Goal: Information Seeking & Learning: Learn about a topic

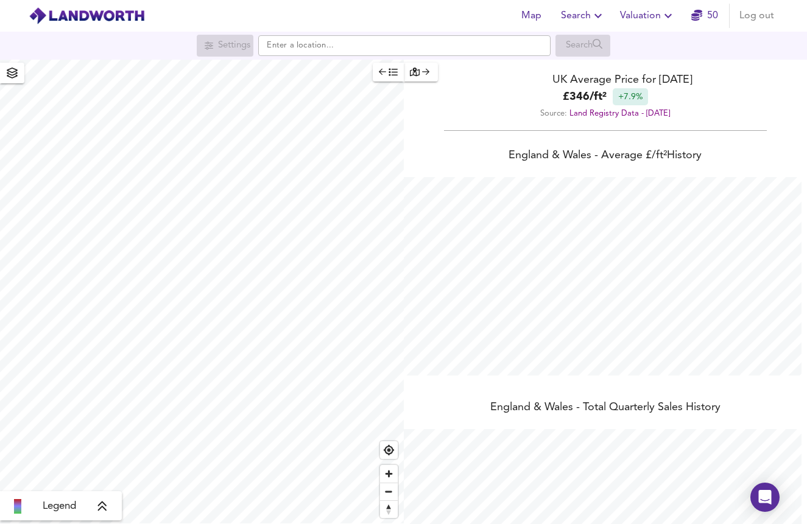
scroll to position [524, 807]
click at [376, 44] on input "text" at bounding box center [404, 45] width 292 height 21
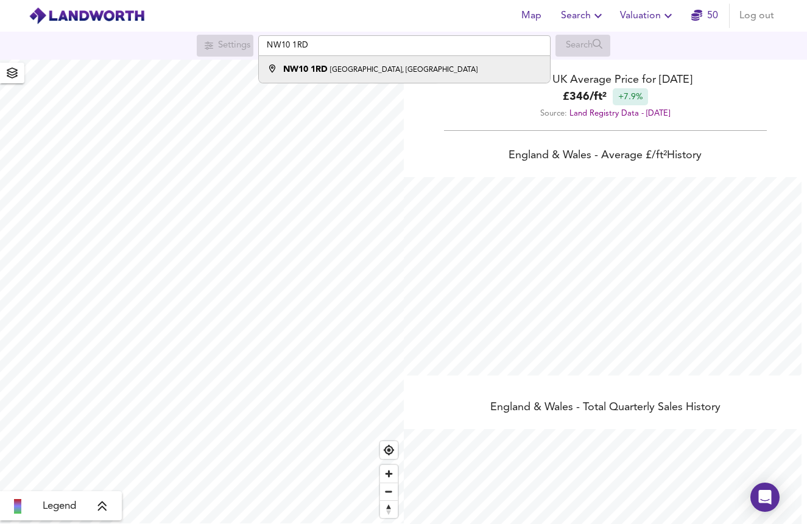
click at [305, 66] on strong "NW10 1RD" at bounding box center [305, 69] width 44 height 9
type input "[STREET_ADDRESS]"
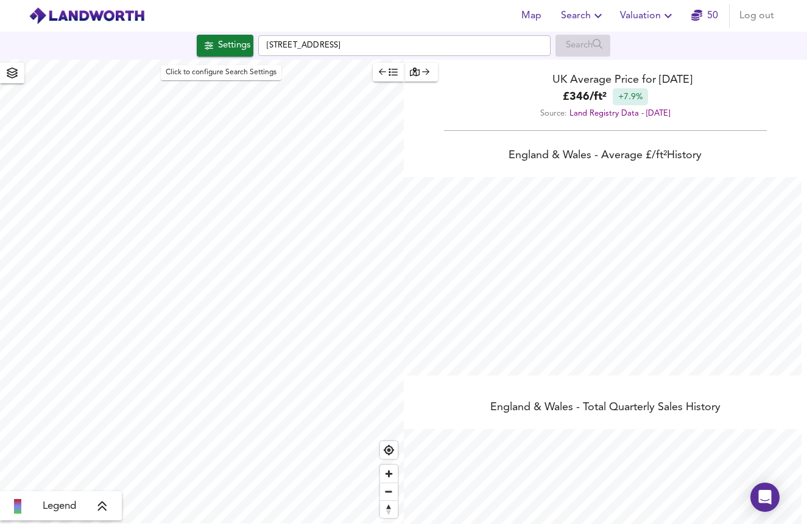
checkbox input "false"
checkbox input "true"
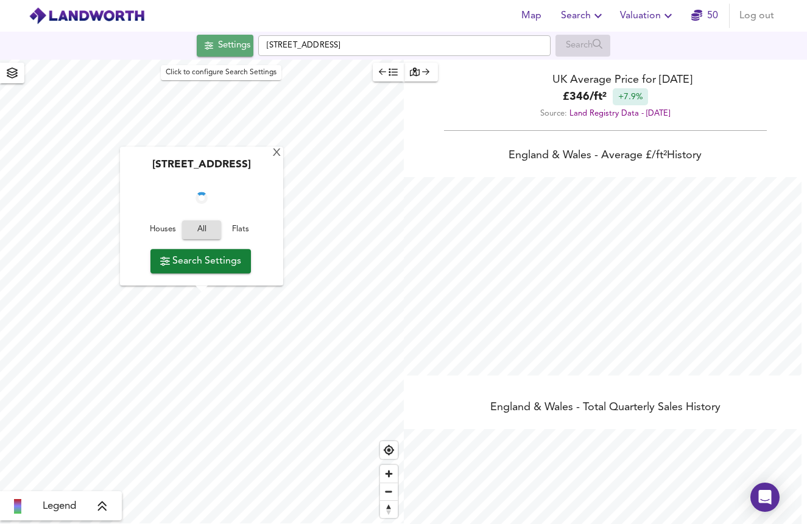
click at [240, 50] on div "Settings" at bounding box center [234, 46] width 32 height 16
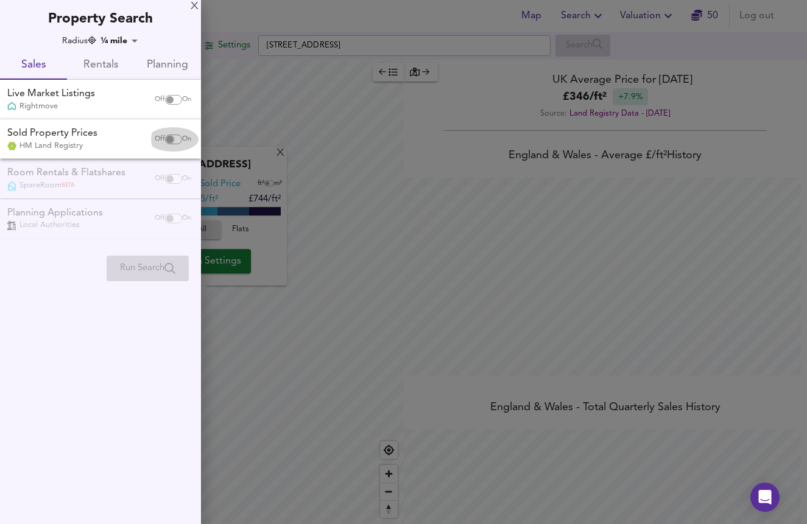
click at [174, 138] on input "checkbox" at bounding box center [169, 140] width 29 height 10
checkbox input "true"
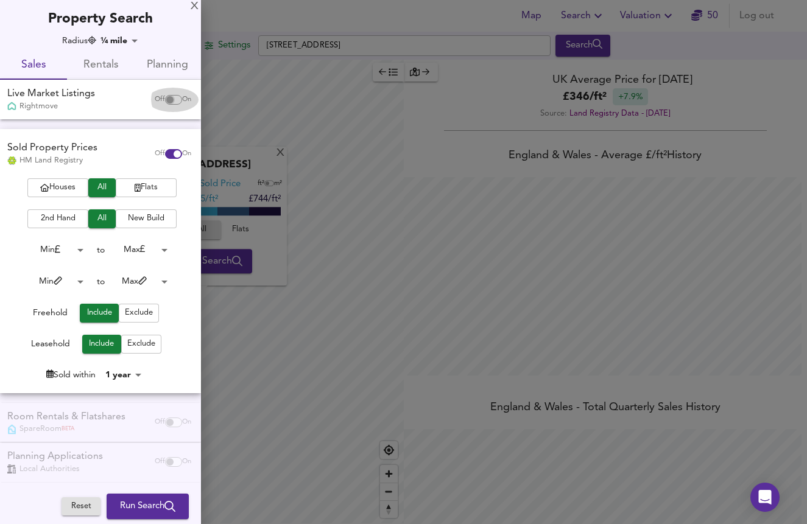
click at [168, 100] on input "checkbox" at bounding box center [169, 100] width 29 height 10
checkbox input "true"
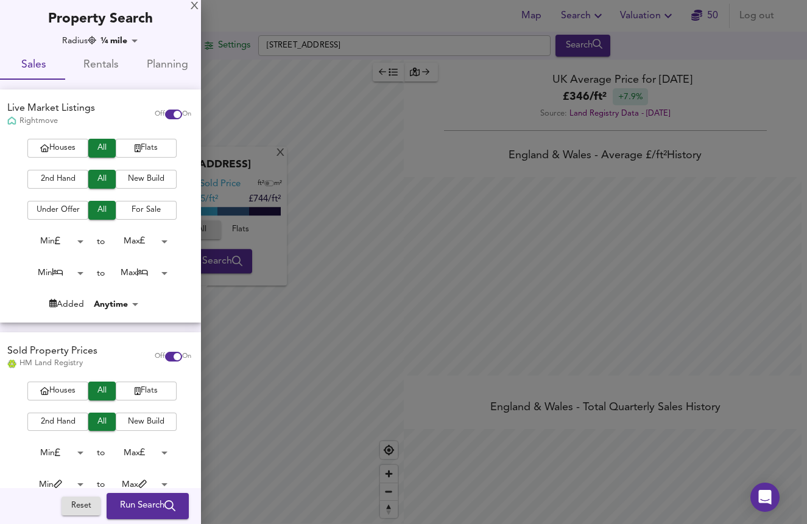
scroll to position [0, 0]
click at [139, 43] on body "Map Search Valuation [STREET_ADDRESS] Search [GEOGRAPHIC_DATA] Average Sold Pri…" at bounding box center [403, 262] width 807 height 524
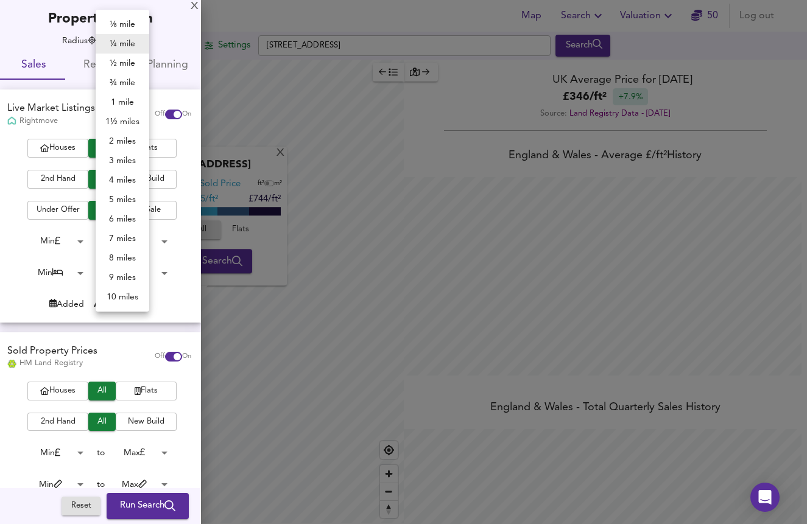
click at [135, 65] on li "½ mile" at bounding box center [123, 63] width 54 height 19
type input "805"
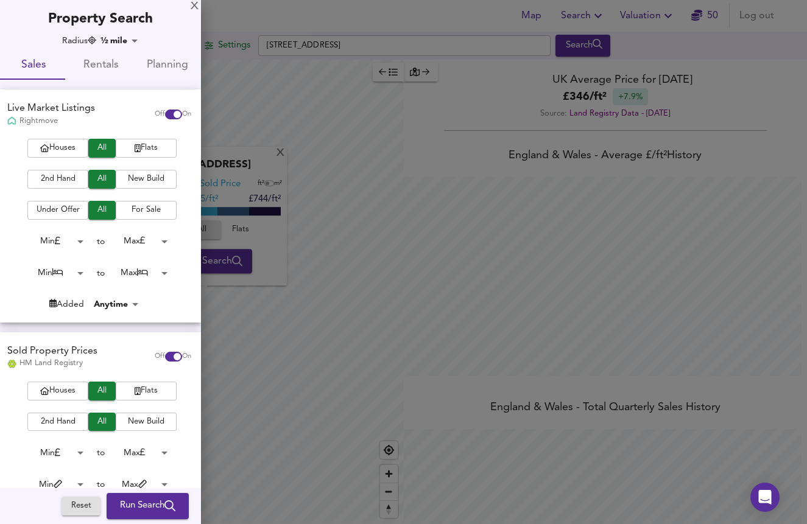
click at [134, 506] on span "Run Search" at bounding box center [147, 507] width 55 height 16
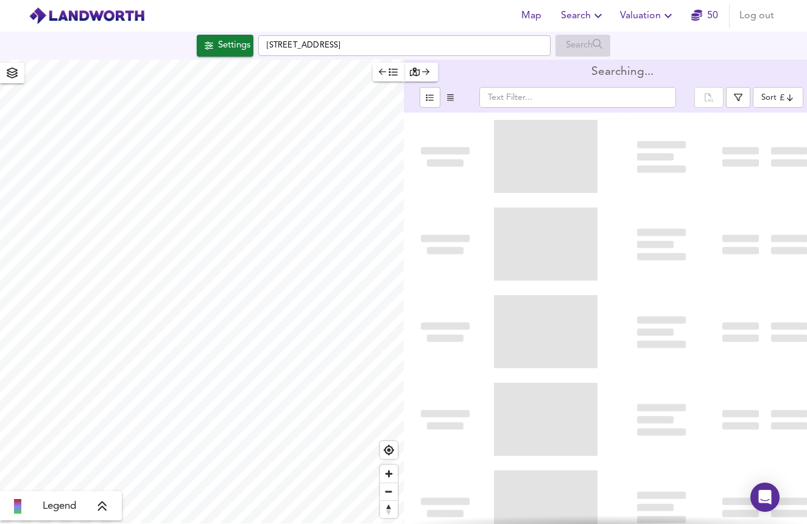
type input "bestdeal"
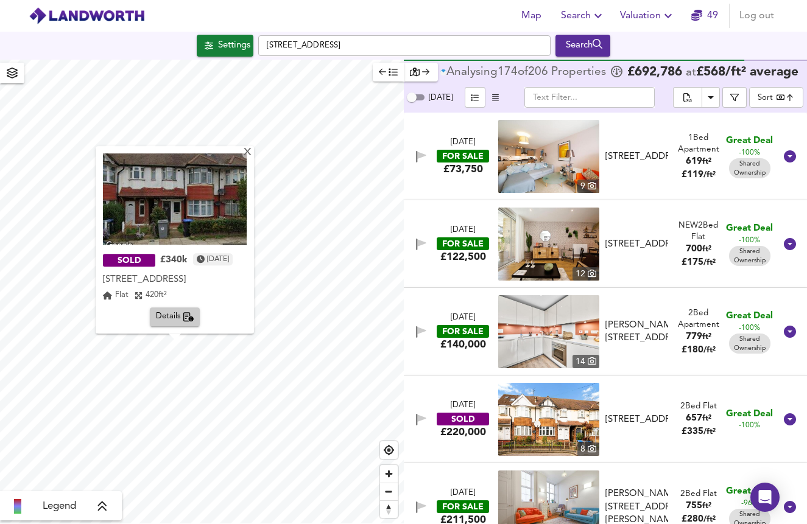
click at [188, 312] on span "Details" at bounding box center [175, 318] width 38 height 14
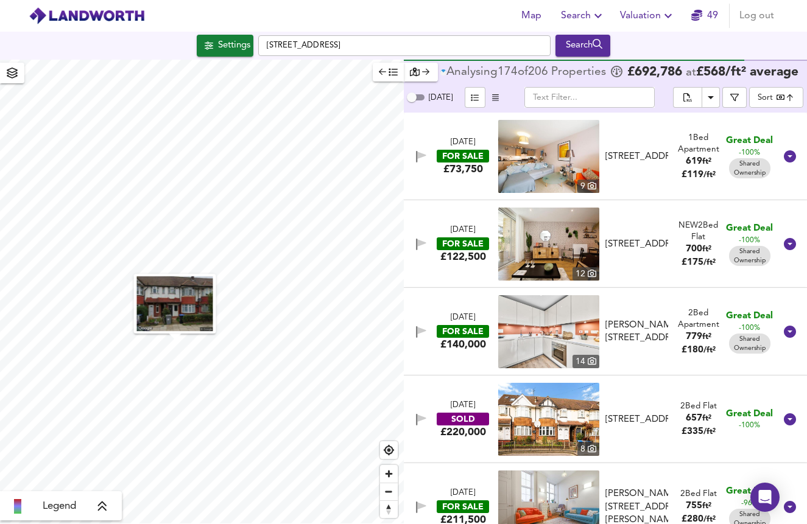
scroll to position [14649, 0]
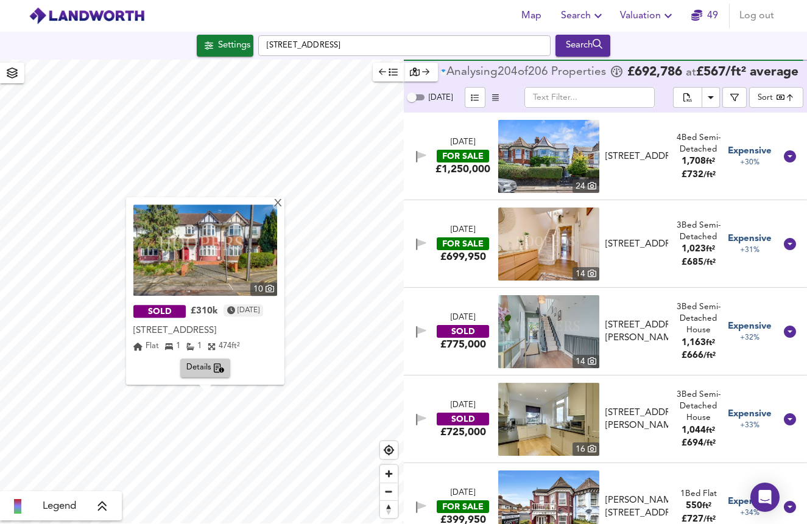
click at [239, 279] on img at bounding box center [205, 250] width 144 height 91
click at [203, 367] on span "Details" at bounding box center [205, 369] width 38 height 14
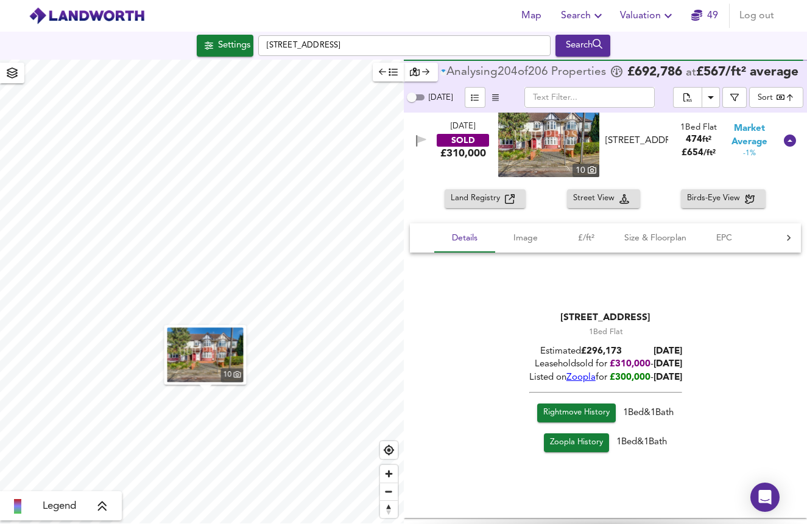
scroll to position [9386, 0]
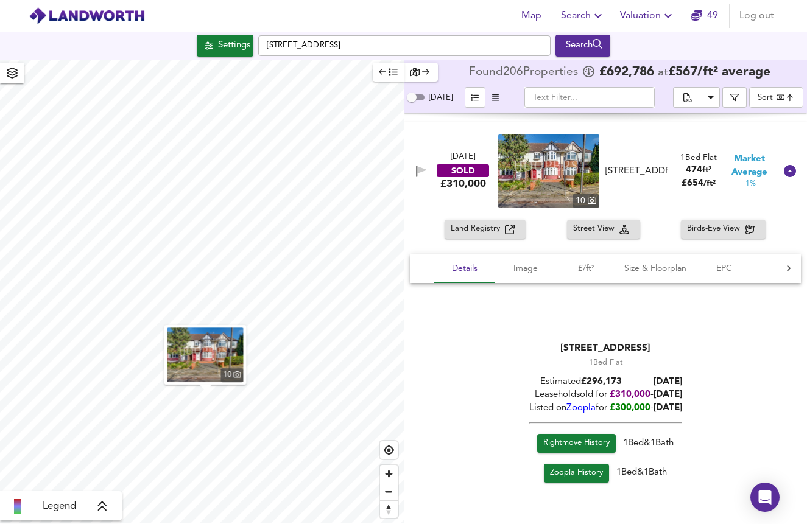
drag, startPoint x: 696, startPoint y: 391, endPoint x: 644, endPoint y: 398, distance: 52.3
click at [645, 397] on div "[STREET_ADDRESS] 1 Bed Flat Estimated £ 296,173 [DATE] Leasehold sold for £ 310…" at bounding box center [606, 414] width 392 height 175
copy div "- [DATE]"
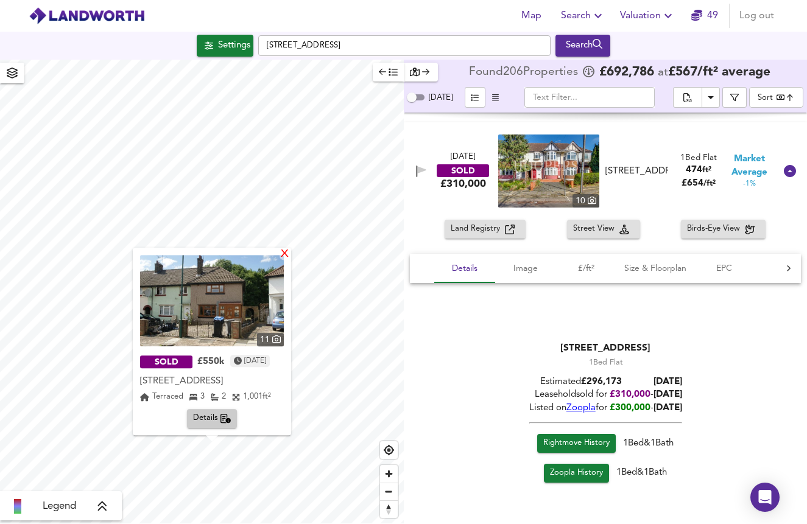
click at [290, 259] on div "X" at bounding box center [285, 255] width 10 height 12
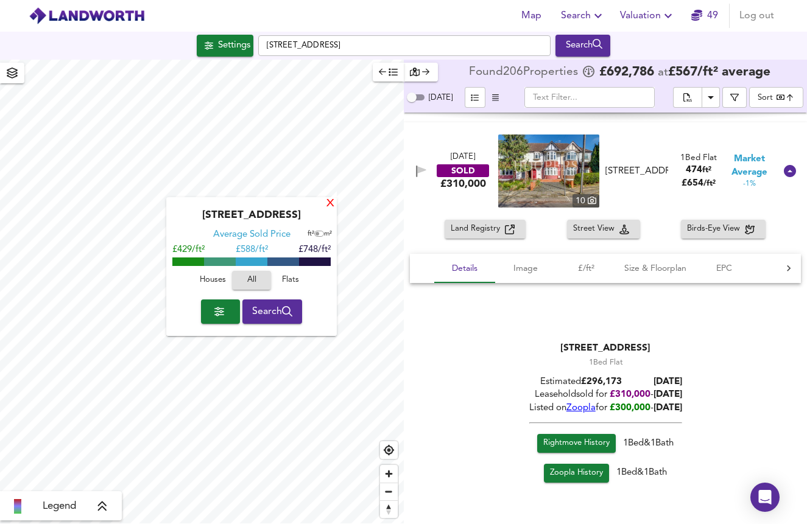
click at [334, 203] on div "X" at bounding box center [330, 205] width 10 height 12
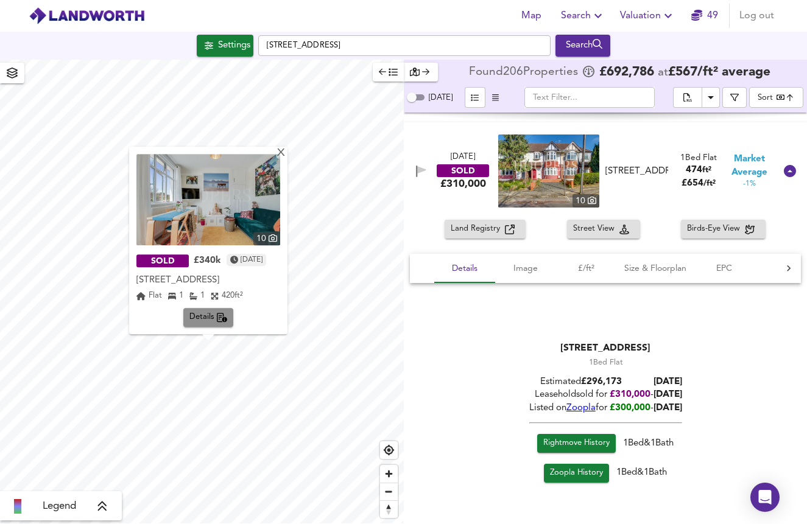
click at [225, 321] on icon "button" at bounding box center [222, 318] width 11 height 10
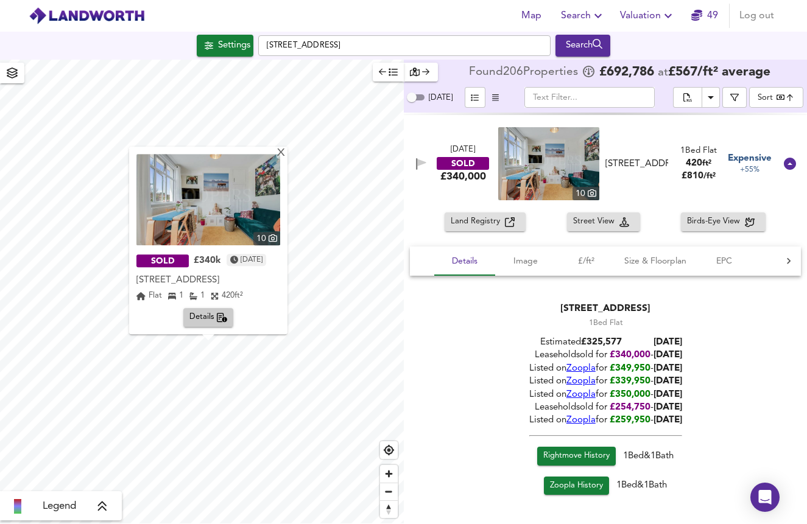
click at [558, 161] on img at bounding box center [548, 163] width 101 height 73
drag, startPoint x: 697, startPoint y: 353, endPoint x: 644, endPoint y: 350, distance: 53.1
click at [644, 350] on div "[STREET_ADDRESS] 1 Bed Flat Estimated £ 325,577 [DATE] Leasehold sold for £ 340…" at bounding box center [606, 402] width 392 height 228
copy div "- [DATE]"
click at [286, 158] on div "X" at bounding box center [281, 154] width 10 height 12
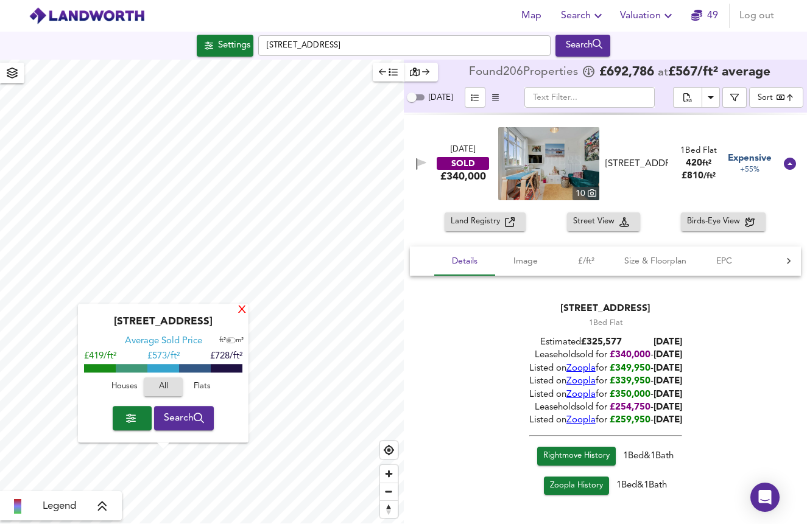
click at [238, 313] on div "X" at bounding box center [242, 311] width 10 height 12
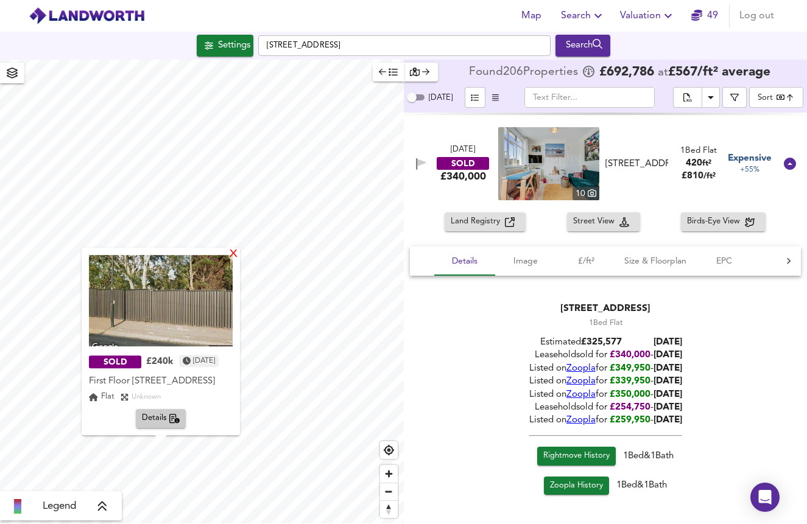
click at [239, 249] on div "X" at bounding box center [233, 255] width 10 height 12
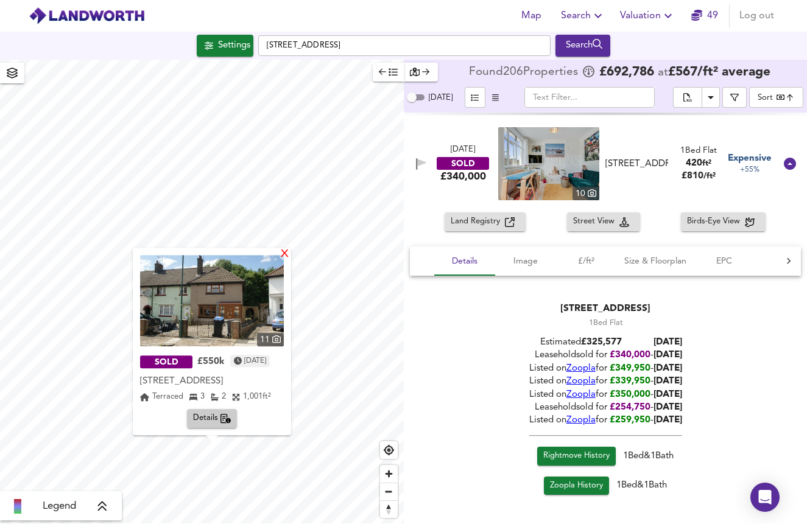
click at [290, 258] on div "X" at bounding box center [285, 255] width 10 height 12
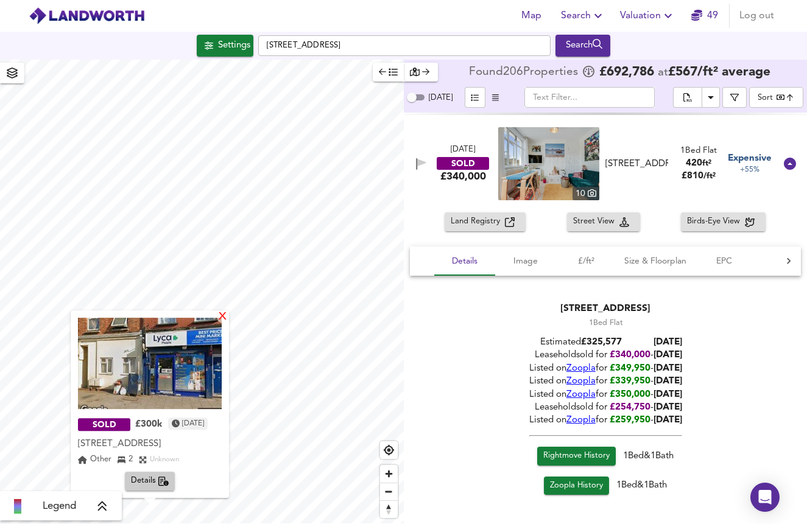
click at [228, 318] on div "X" at bounding box center [222, 318] width 10 height 12
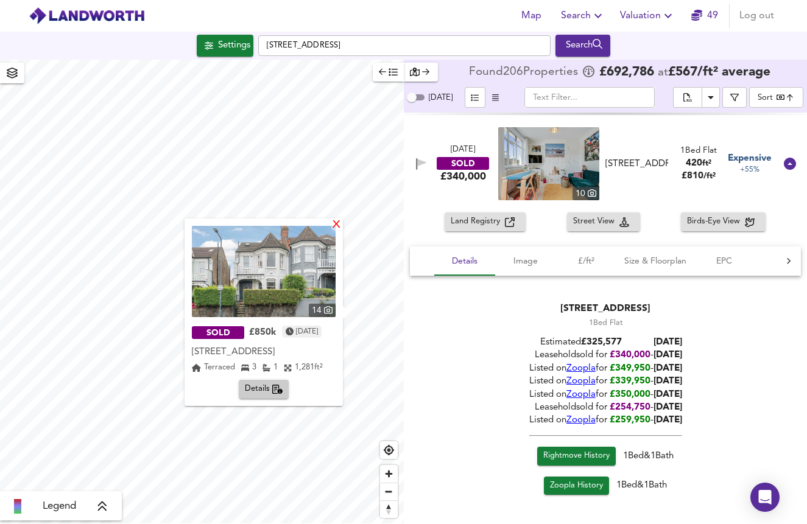
click at [338, 228] on div "X" at bounding box center [336, 226] width 10 height 12
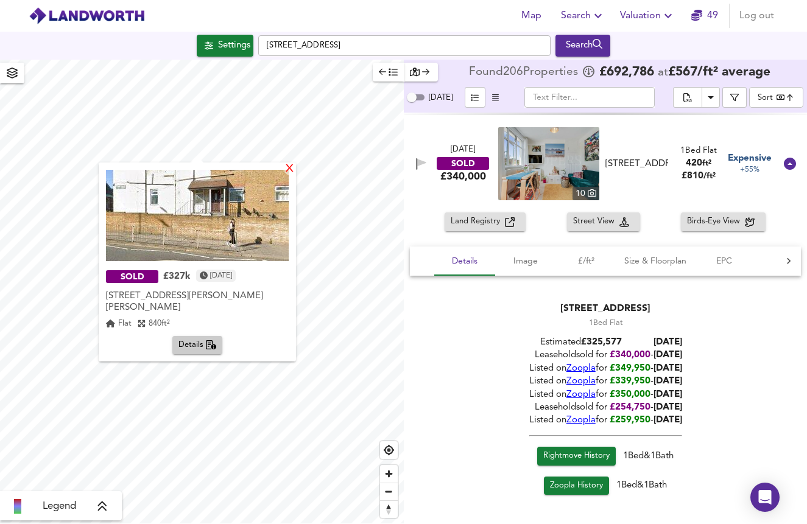
click at [291, 171] on div "X" at bounding box center [289, 170] width 10 height 12
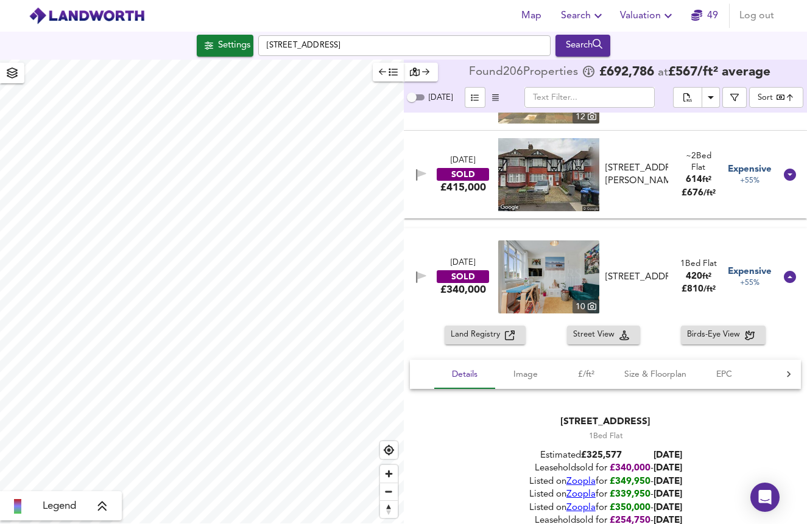
scroll to position [16480, 0]
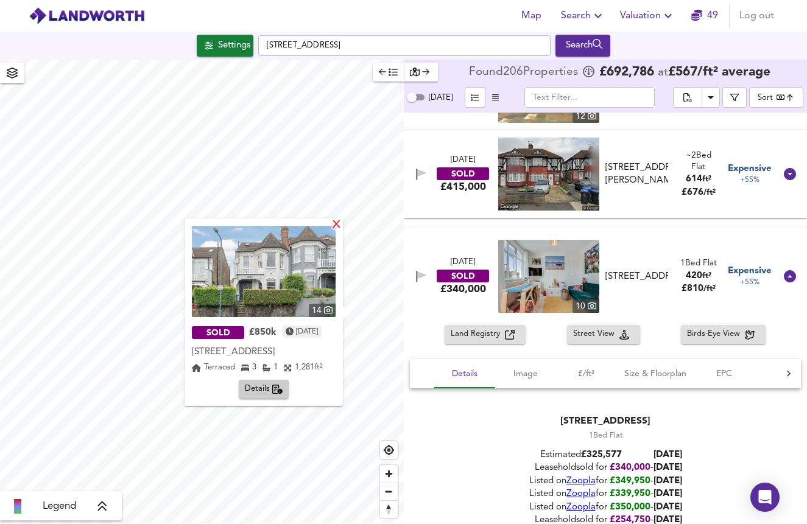
click at [337, 230] on div "X" at bounding box center [336, 226] width 10 height 12
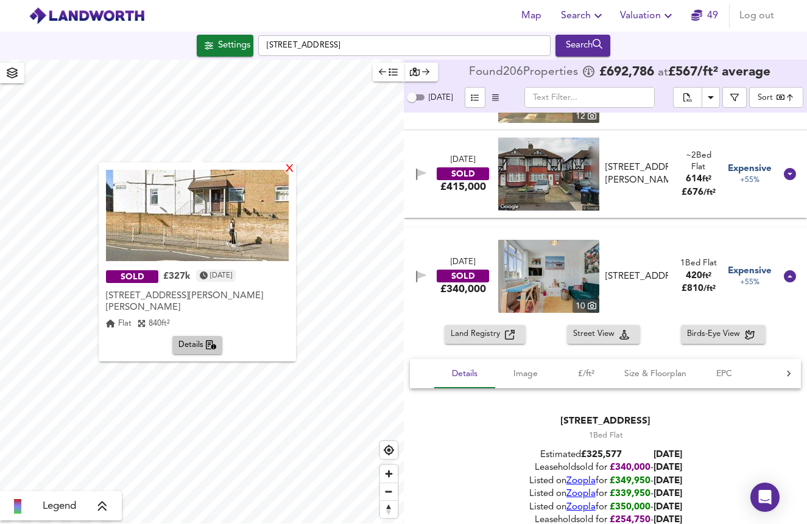
click at [289, 168] on div "X" at bounding box center [289, 170] width 10 height 12
click at [286, 169] on div "X" at bounding box center [289, 170] width 10 height 12
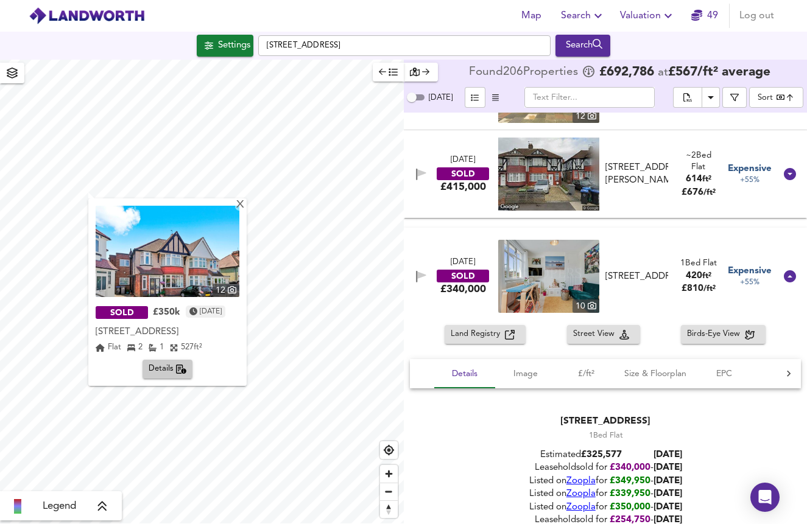
click at [208, 262] on img at bounding box center [168, 251] width 144 height 91
click at [187, 365] on span "Details" at bounding box center [168, 369] width 38 height 14
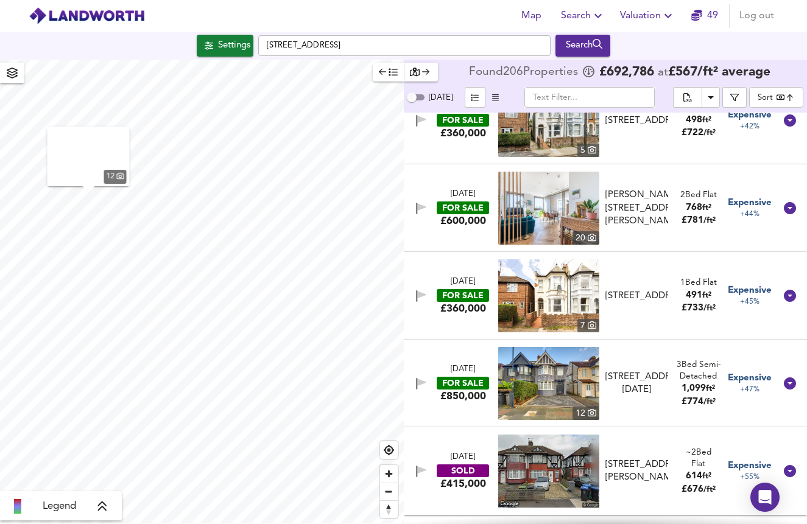
scroll to position [16057, 0]
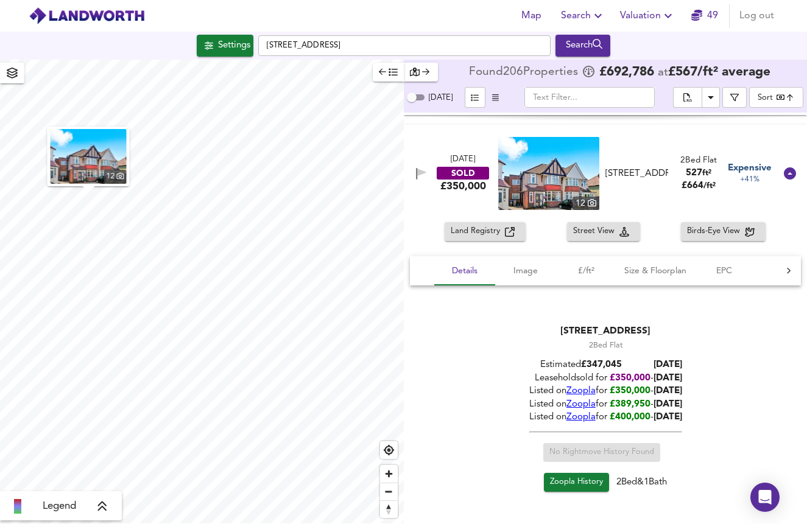
drag, startPoint x: 694, startPoint y: 374, endPoint x: 642, endPoint y: 370, distance: 52.5
click at [642, 372] on div "Leasehold sold for £ 350,000 - [DATE]" at bounding box center [605, 378] width 153 height 13
copy div "[DATE]"
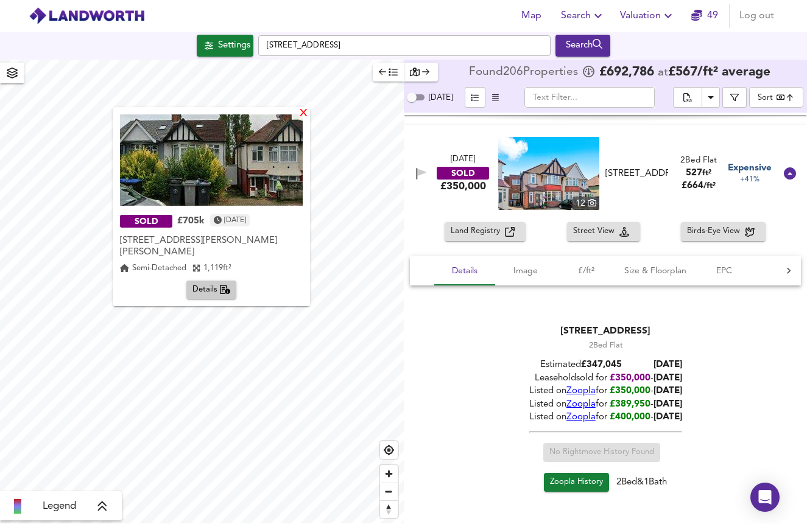
click at [302, 113] on div "X" at bounding box center [303, 114] width 10 height 12
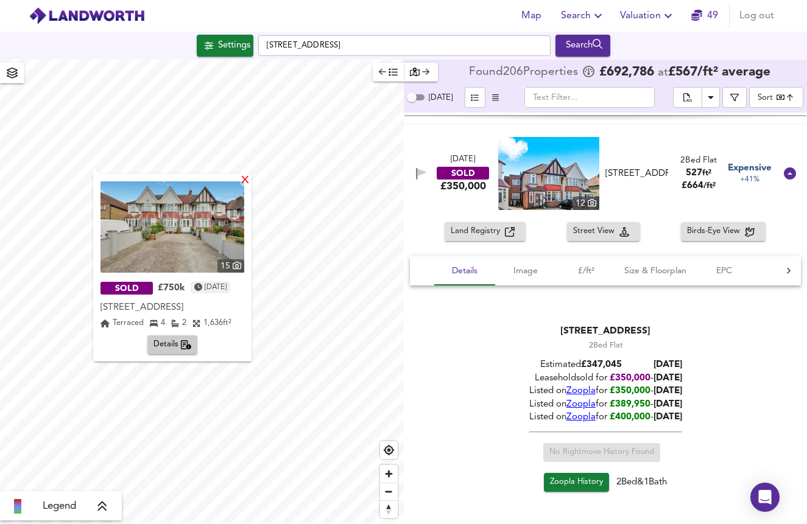
click at [250, 178] on div "X" at bounding box center [245, 181] width 10 height 12
click at [250, 180] on div "X" at bounding box center [245, 181] width 10 height 12
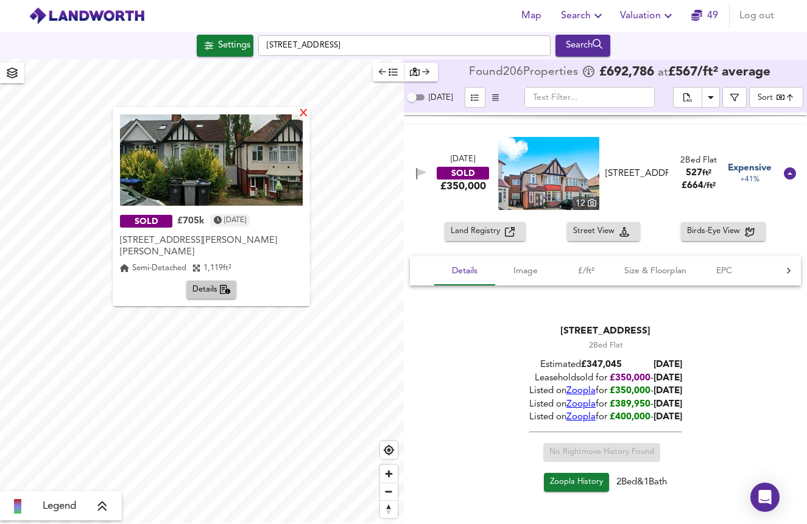
click at [307, 116] on div "X" at bounding box center [303, 114] width 10 height 12
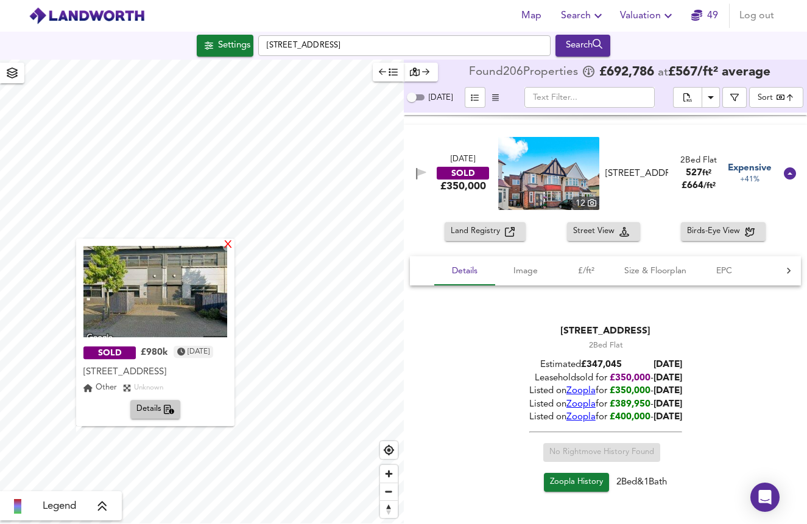
click at [233, 240] on div "X" at bounding box center [228, 246] width 10 height 12
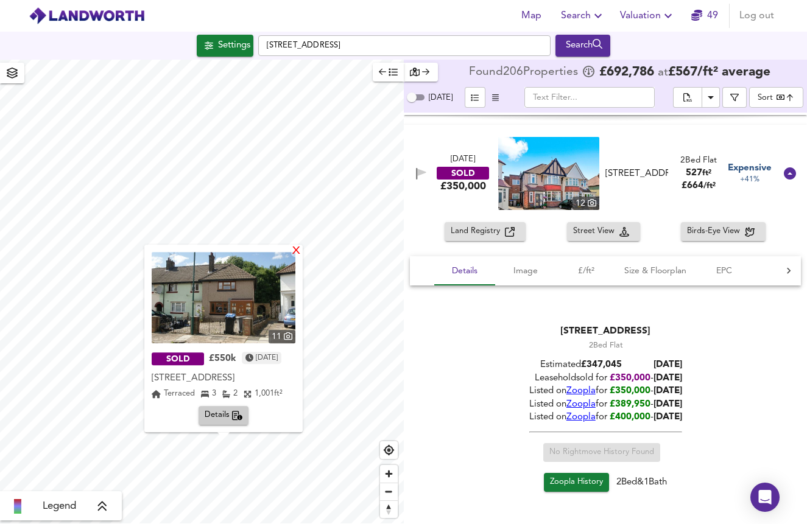
click at [302, 253] on div "X" at bounding box center [296, 252] width 10 height 12
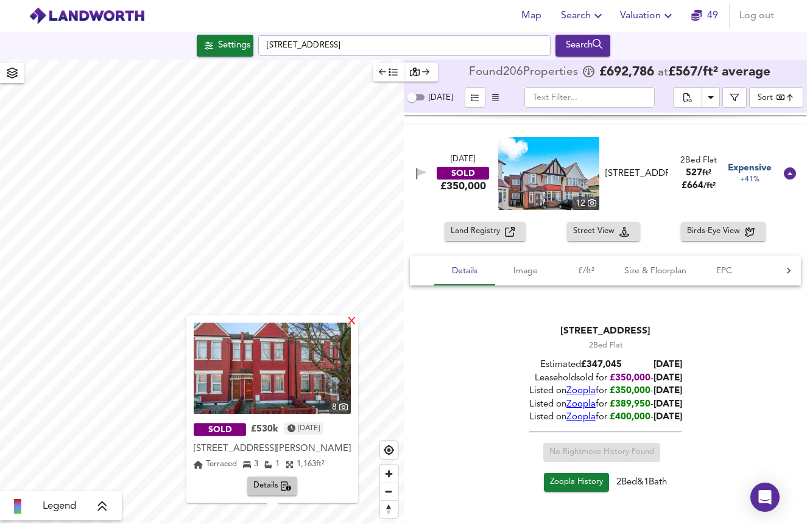
click at [357, 326] on div "X" at bounding box center [352, 323] width 10 height 12
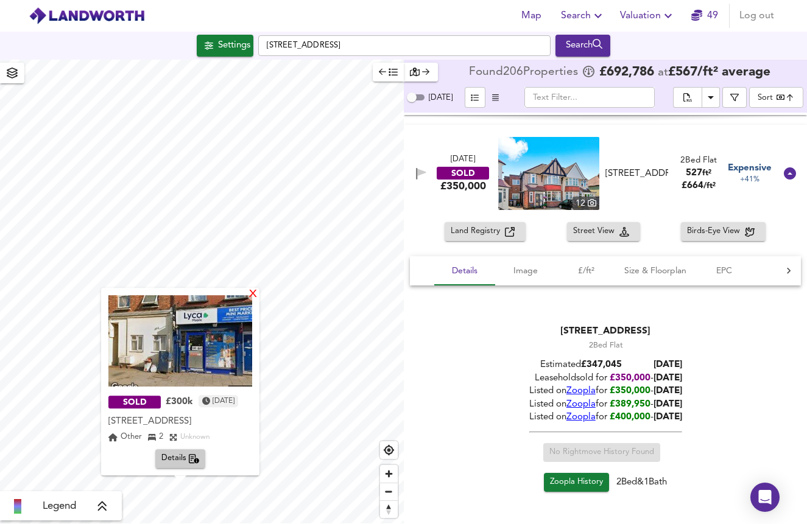
click at [258, 300] on div "X" at bounding box center [253, 295] width 10 height 12
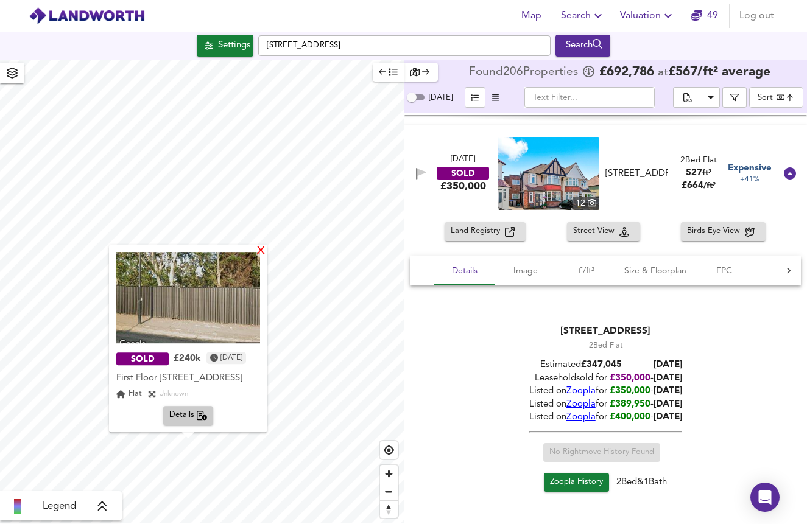
click at [266, 246] on div "X" at bounding box center [261, 252] width 10 height 12
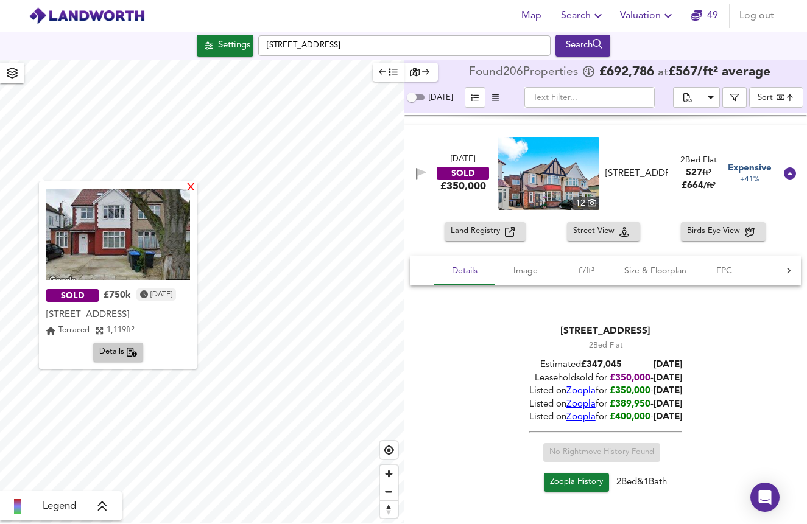
click at [196, 186] on div "X" at bounding box center [191, 189] width 10 height 12
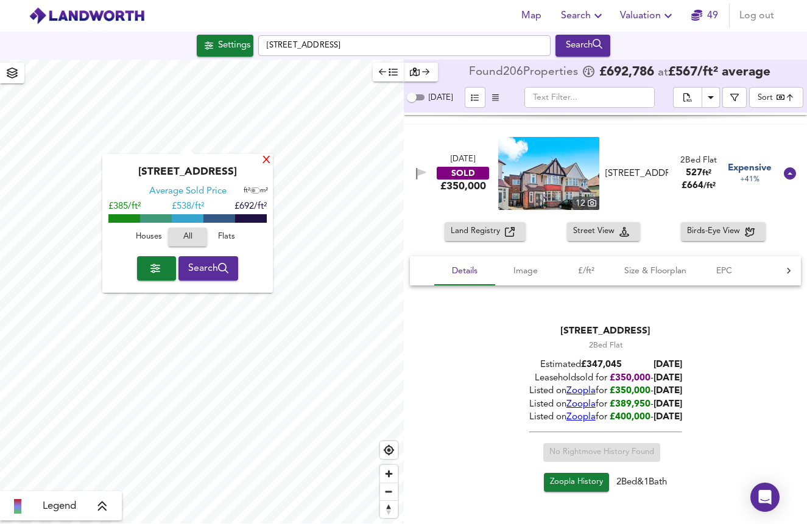
click at [263, 159] on div "X" at bounding box center [266, 161] width 10 height 12
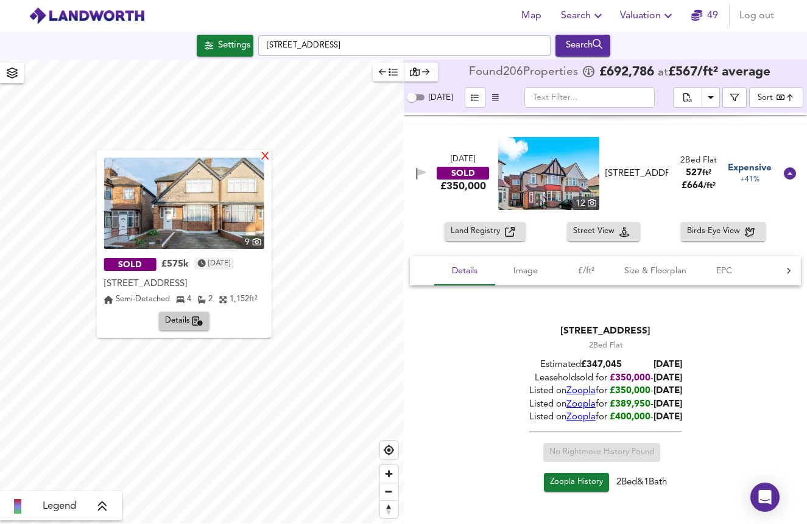
click at [270, 158] on div "X" at bounding box center [264, 158] width 10 height 12
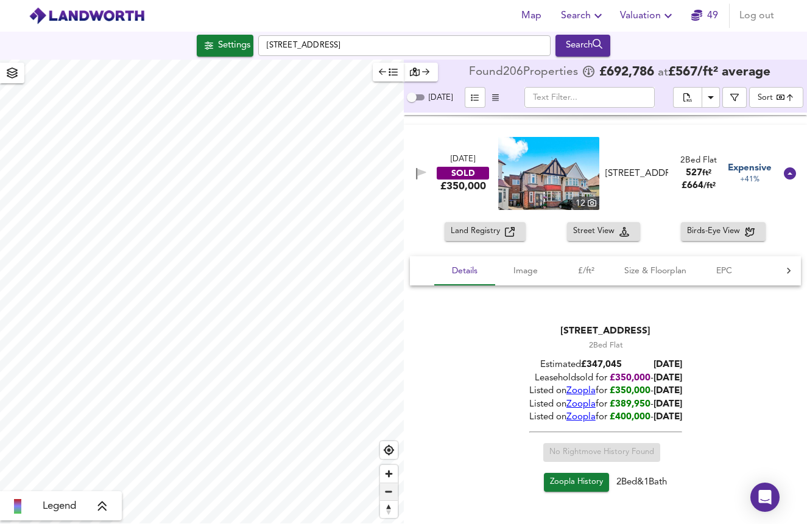
click at [383, 490] on span "Zoom out" at bounding box center [389, 492] width 18 height 17
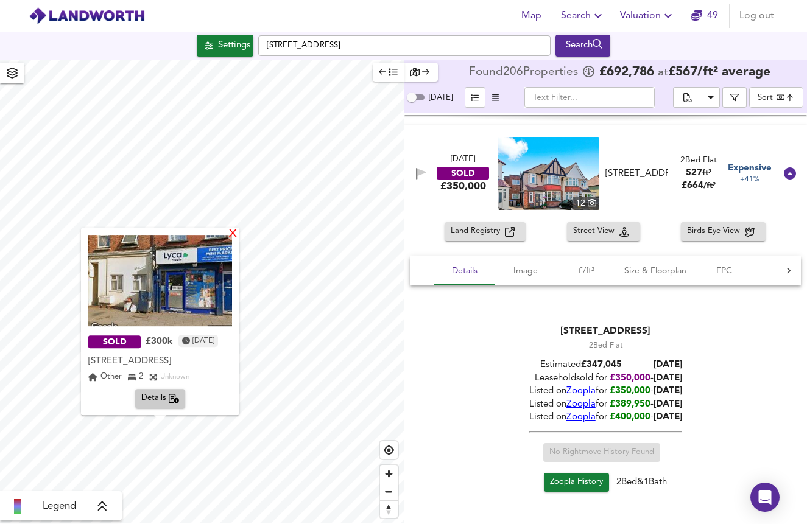
click at [238, 239] on div "X" at bounding box center [233, 235] width 10 height 12
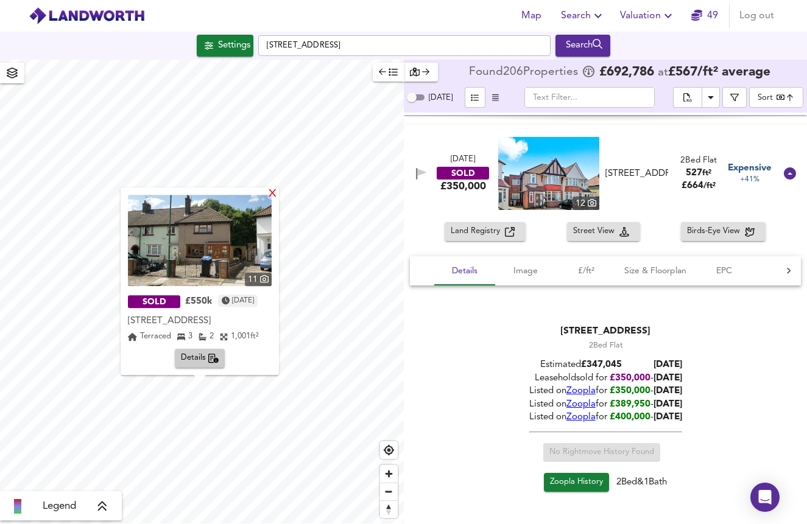
click at [278, 199] on div "X" at bounding box center [272, 195] width 10 height 12
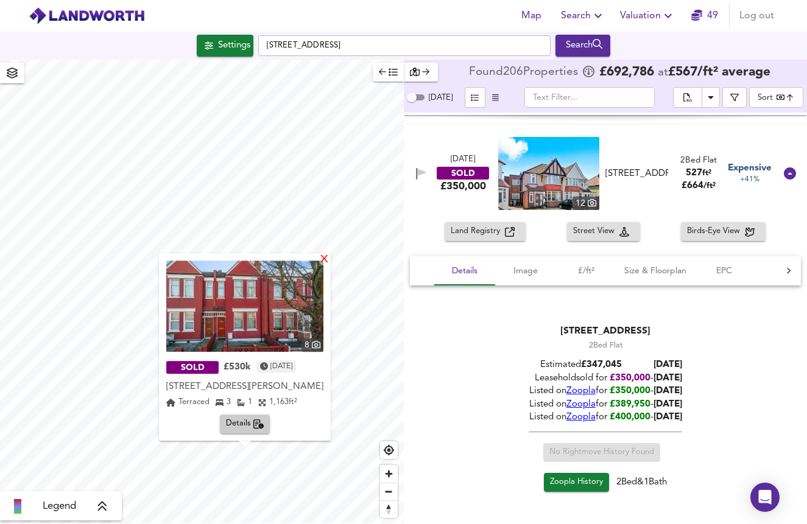
click at [330, 264] on div "X" at bounding box center [324, 261] width 10 height 12
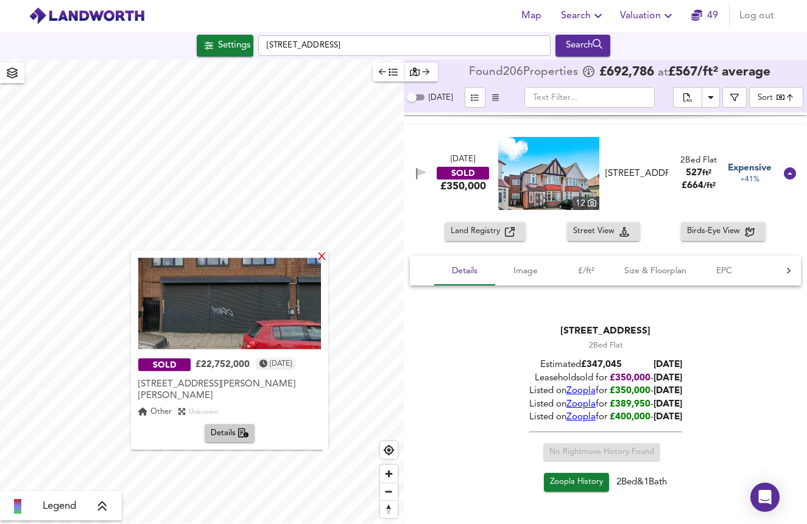
click at [325, 263] on div "X" at bounding box center [322, 258] width 10 height 12
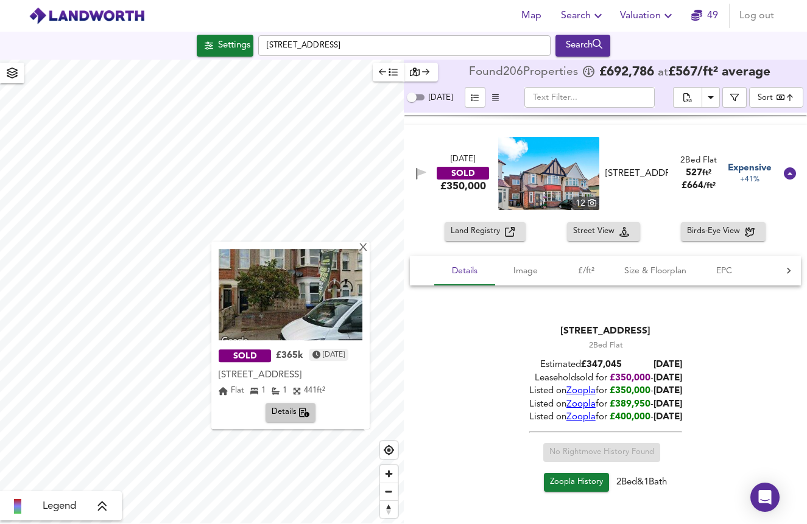
click at [277, 409] on span "Details" at bounding box center [291, 413] width 38 height 14
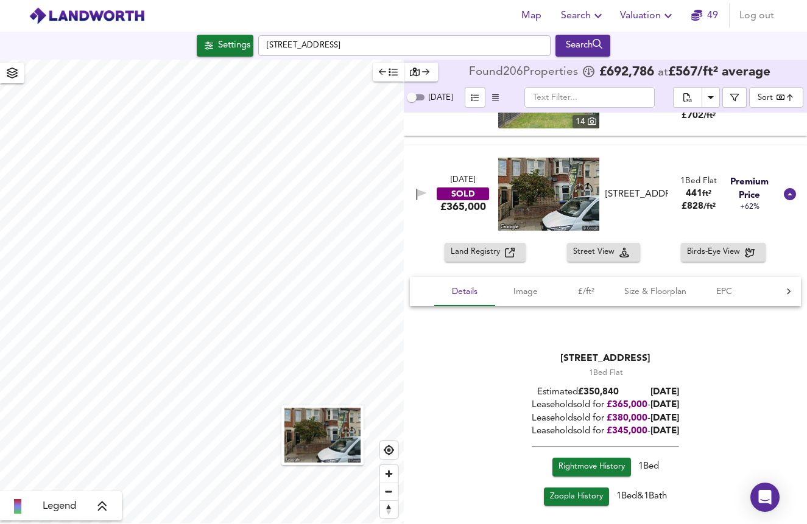
scroll to position [17446, 0]
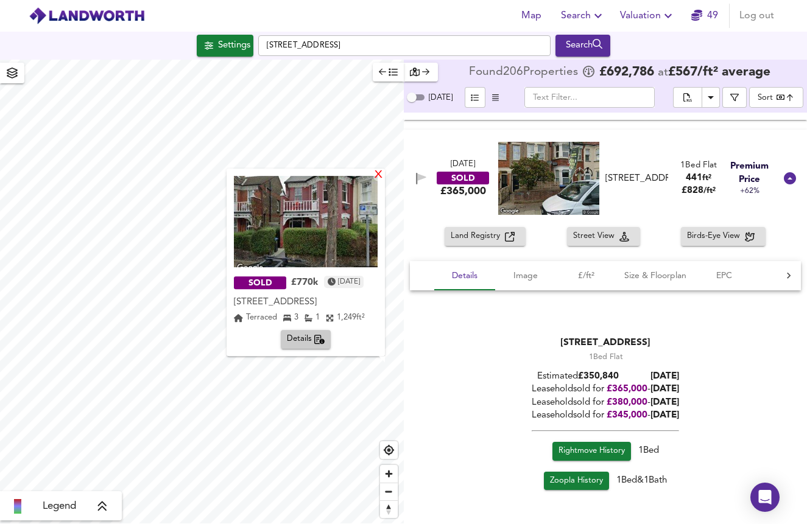
click at [376, 177] on div "X" at bounding box center [378, 176] width 10 height 12
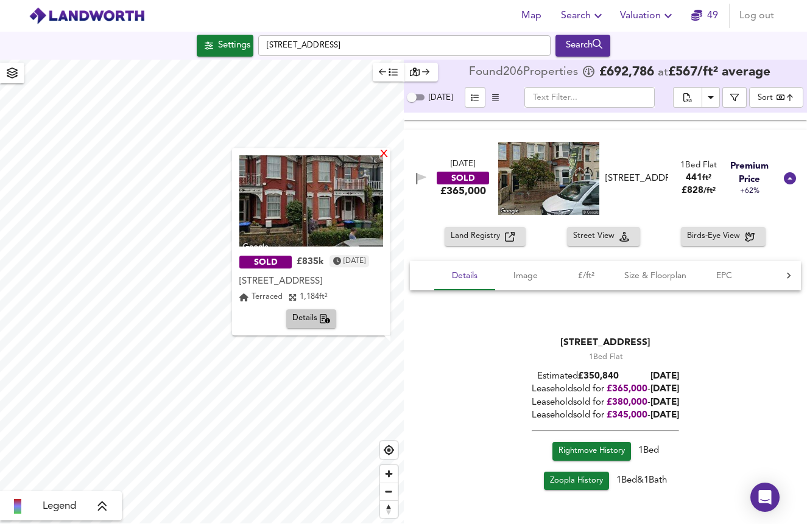
click at [385, 155] on div "X" at bounding box center [384, 155] width 10 height 12
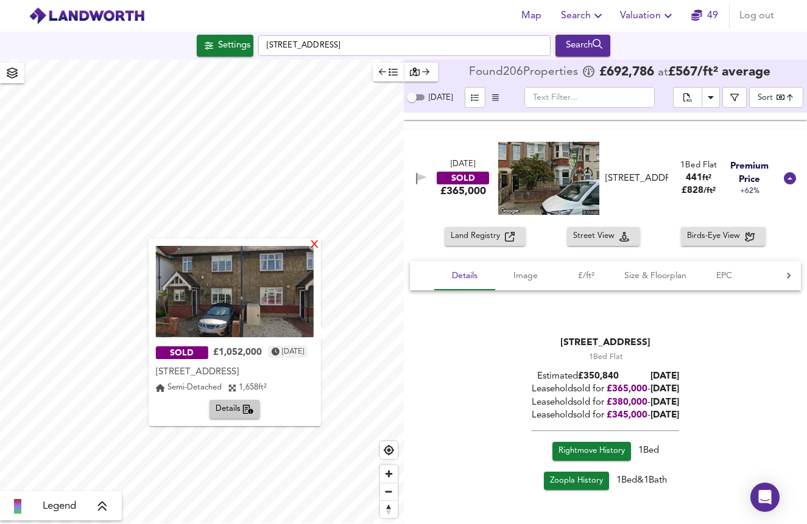
click at [315, 247] on div "X" at bounding box center [314, 246] width 10 height 12
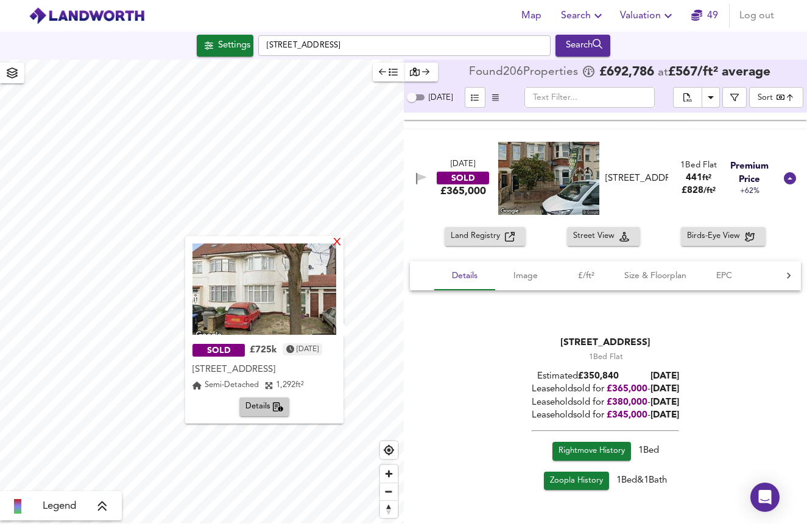
click at [339, 245] on div "X" at bounding box center [337, 244] width 10 height 12
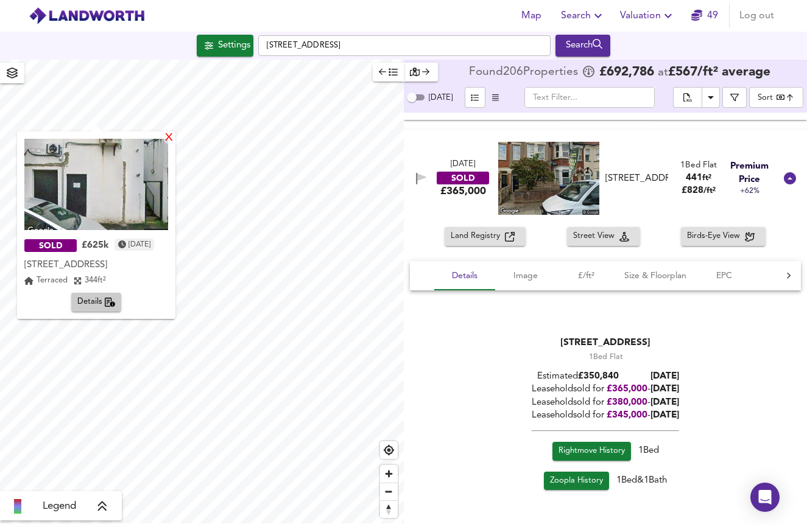
click at [174, 136] on div "X" at bounding box center [169, 139] width 10 height 12
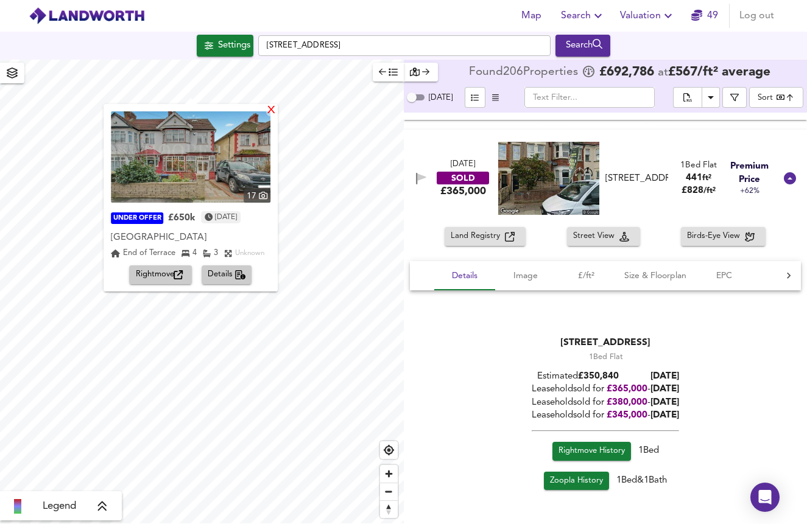
click at [277, 110] on div "X" at bounding box center [271, 111] width 10 height 12
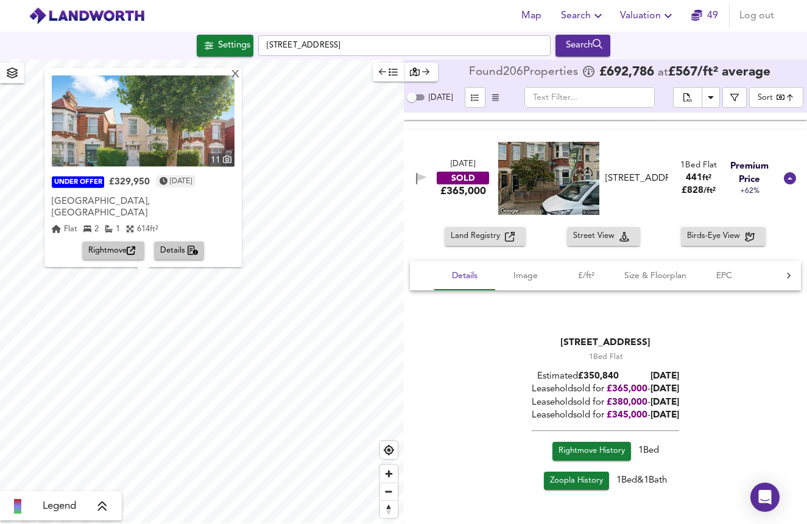
click at [166, 158] on img at bounding box center [143, 121] width 183 height 91
click at [173, 247] on span "Details" at bounding box center [179, 251] width 38 height 14
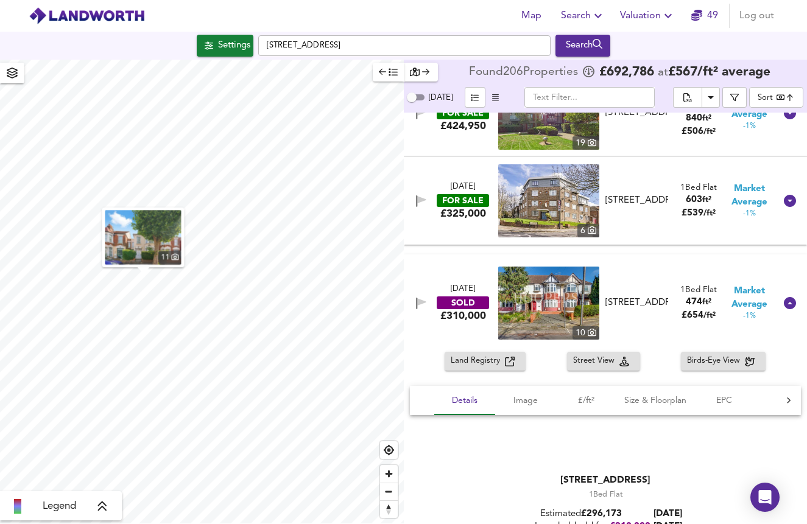
scroll to position [8947, 0]
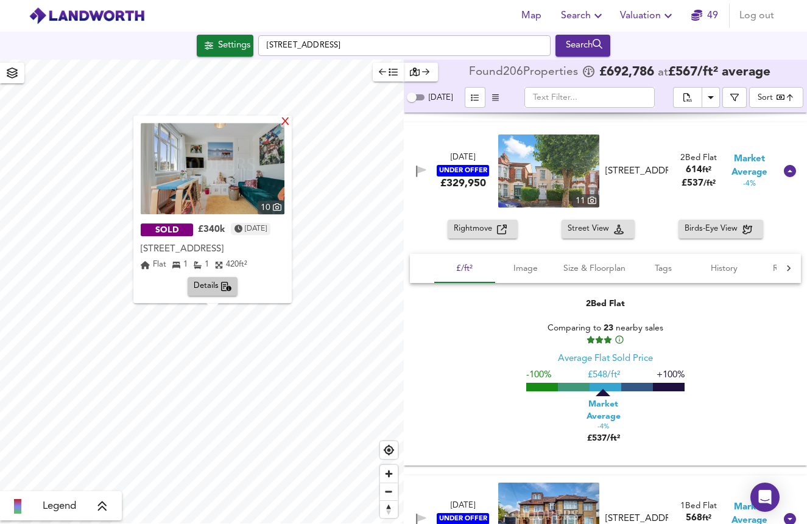
click at [291, 124] on div "X" at bounding box center [285, 123] width 10 height 12
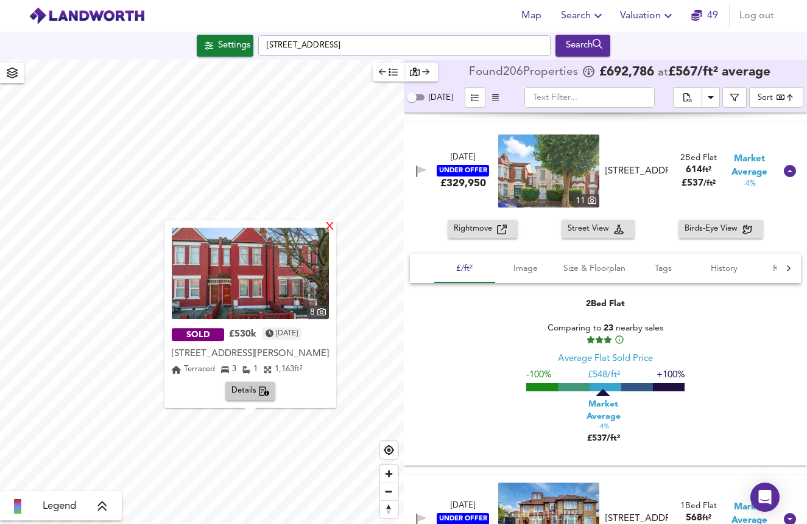
click at [335, 228] on div "X" at bounding box center [330, 228] width 10 height 12
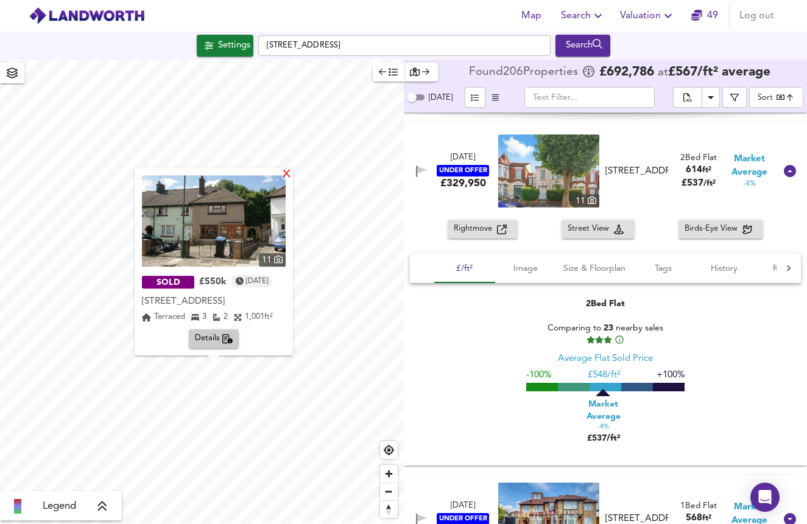
click at [292, 174] on div "X" at bounding box center [286, 175] width 10 height 12
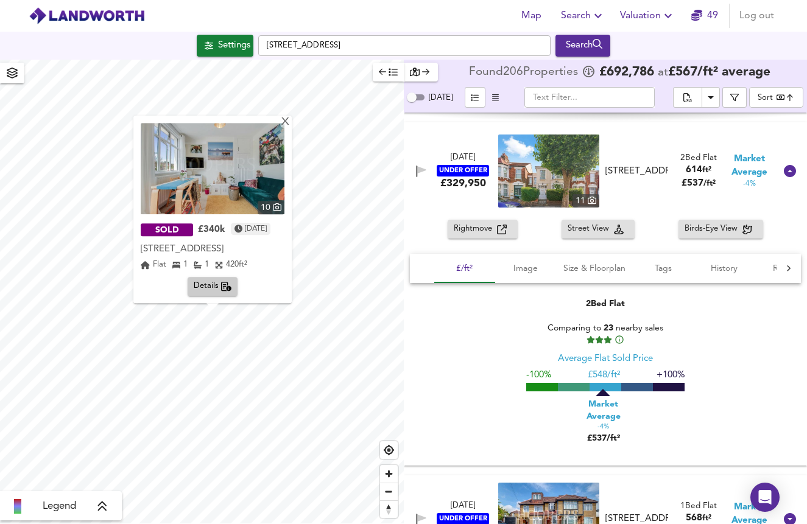
click at [292, 121] on div "10 SOLD £340k [DATE] [STREET_ADDRESS][GEOGRAPHIC_DATA][STREET_ADDRESS] Flat 1 1…" at bounding box center [212, 210] width 158 height 188
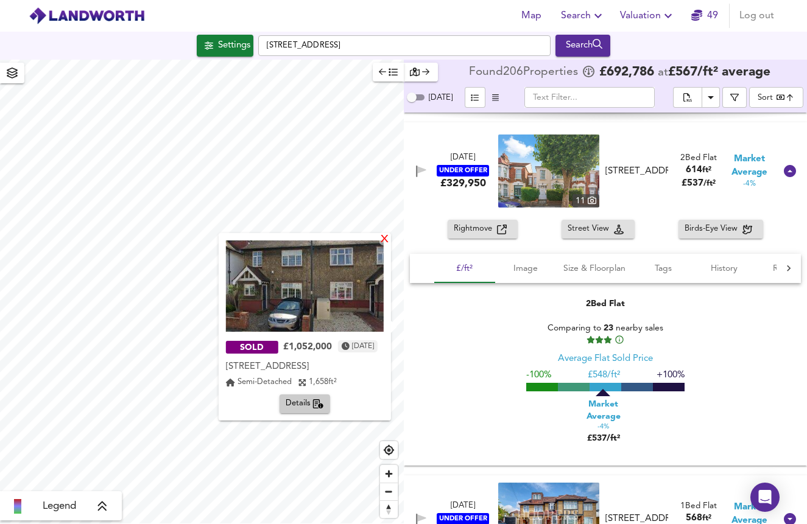
click at [385, 239] on div "X" at bounding box center [384, 241] width 10 height 12
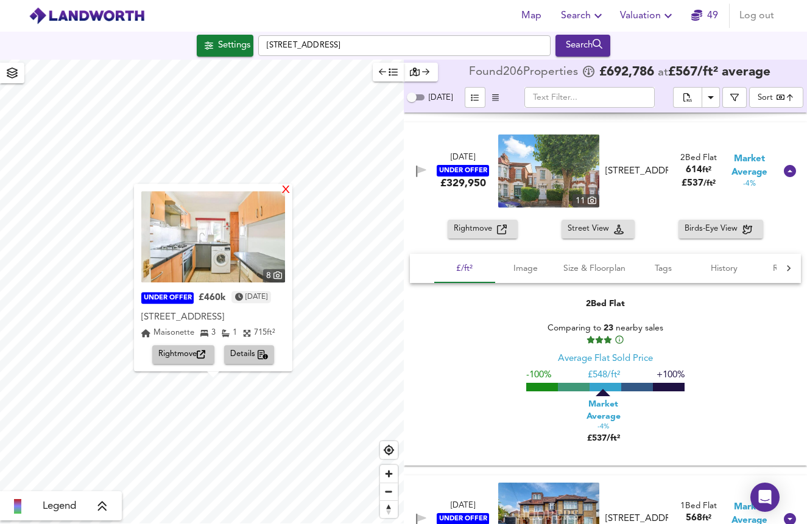
click at [291, 196] on div "X" at bounding box center [286, 191] width 10 height 12
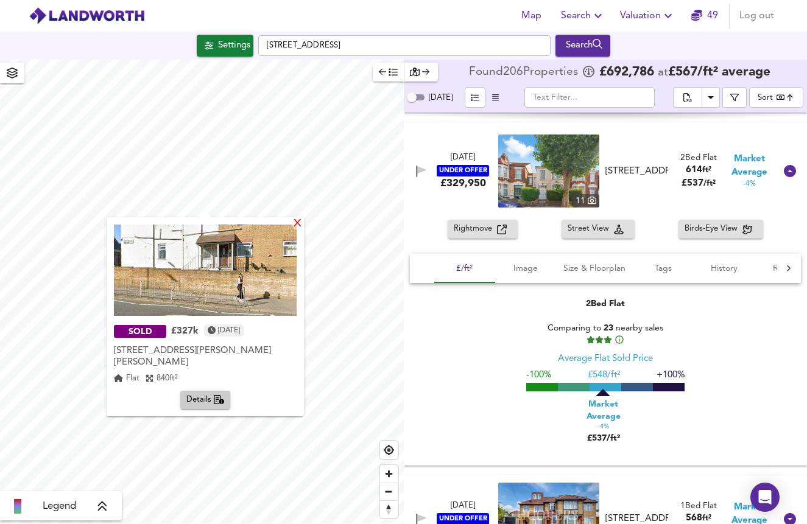
click at [300, 227] on div "X" at bounding box center [297, 225] width 10 height 12
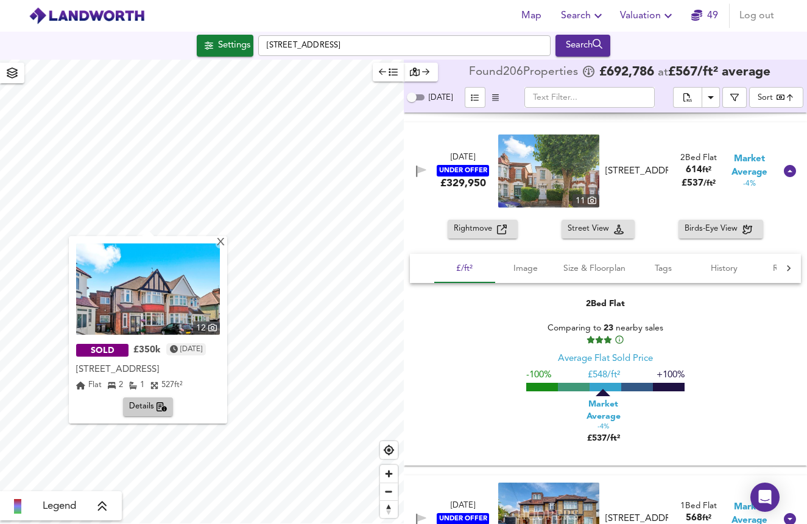
click at [217, 288] on img at bounding box center [148, 289] width 144 height 91
click at [226, 241] on div "X" at bounding box center [221, 244] width 10 height 12
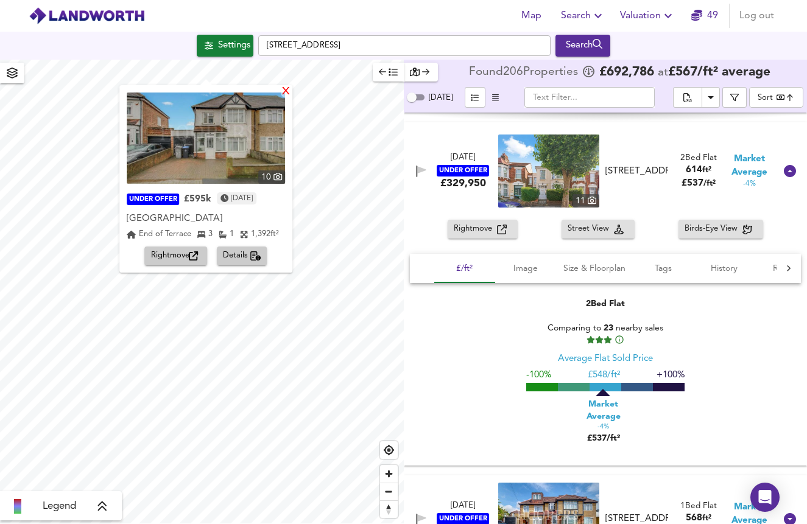
click at [291, 90] on div "X" at bounding box center [286, 92] width 10 height 12
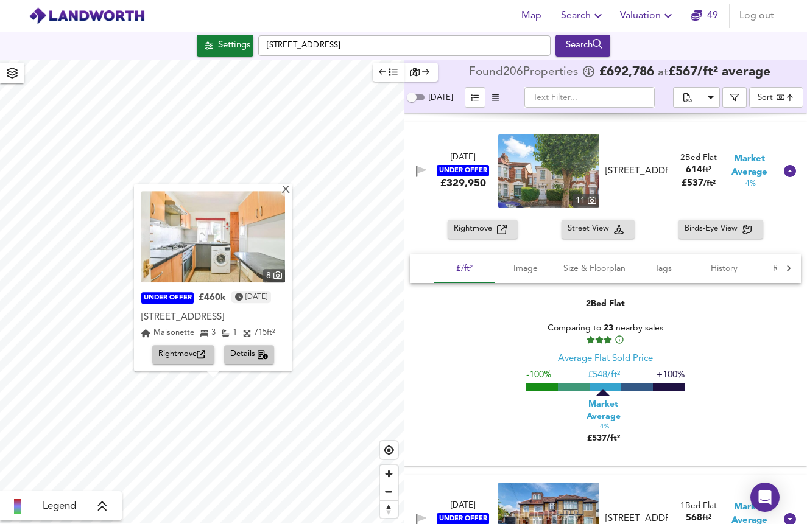
click at [245, 255] on img at bounding box center [213, 236] width 144 height 91
